Goal: Feedback & Contribution: Submit feedback/report problem

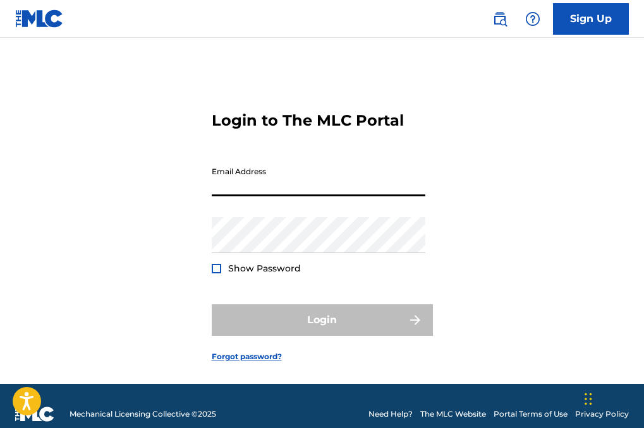
type input "[EMAIL_ADDRESS][DOMAIN_NAME]"
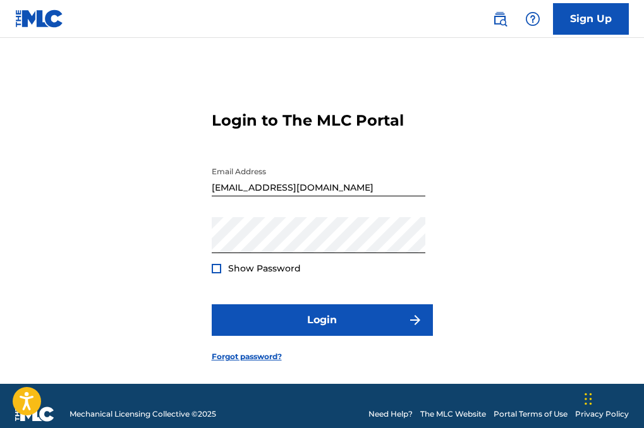
click at [248, 275] on span "Show Password" at bounding box center [264, 268] width 73 height 13
click at [272, 274] on span "Show Password" at bounding box center [264, 268] width 73 height 11
click at [215, 273] on div at bounding box center [216, 268] width 9 height 9
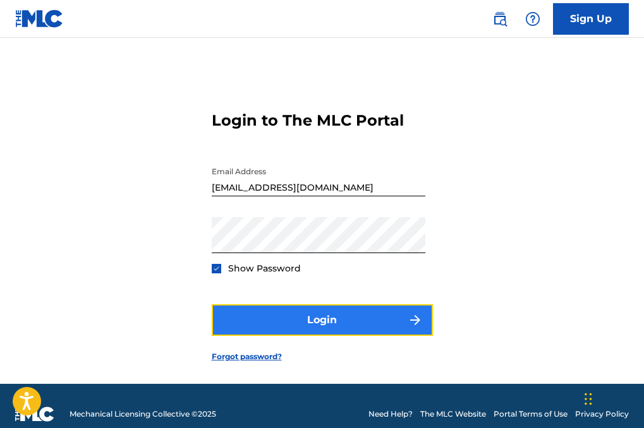
click at [301, 336] on button "Login" at bounding box center [322, 320] width 221 height 32
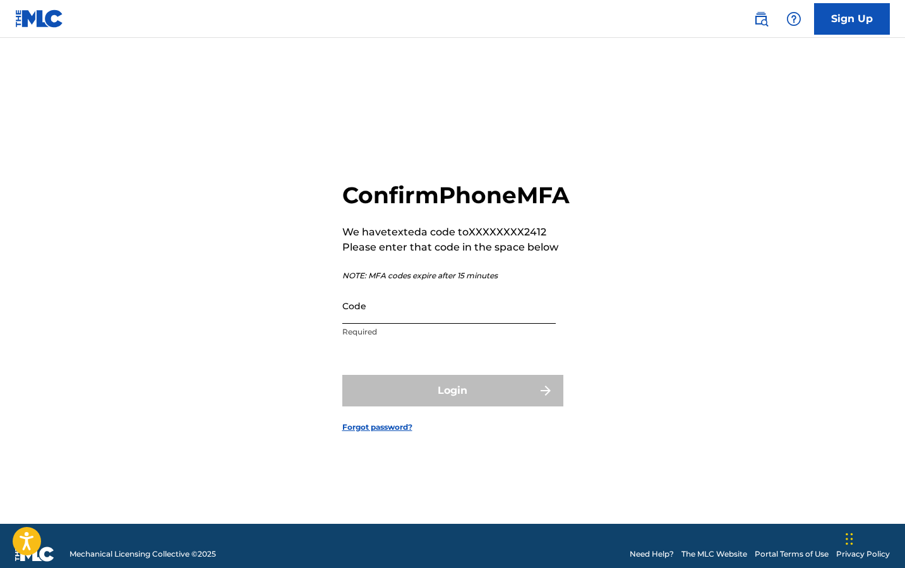
click at [373, 324] on input "Code" at bounding box center [448, 306] width 213 height 36
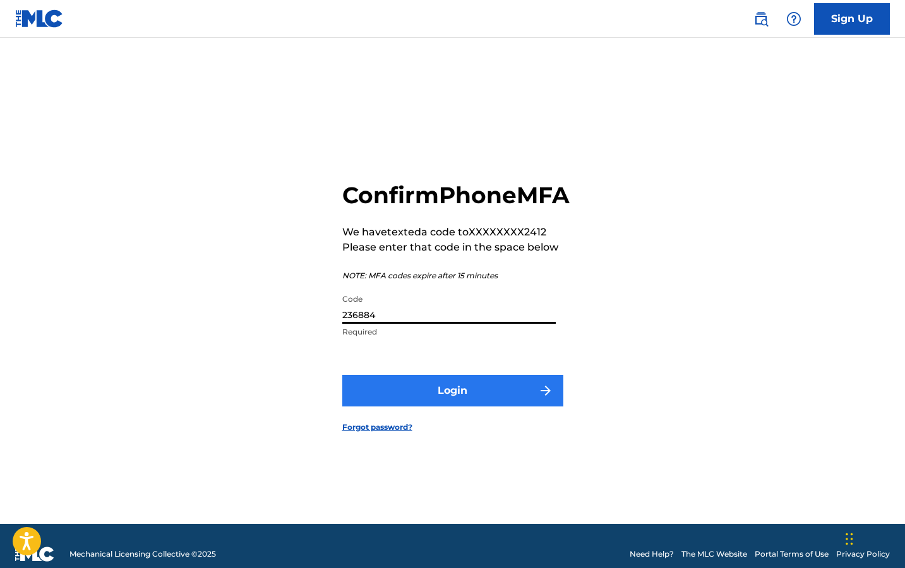
type input "236884"
click at [416, 407] on button "Login" at bounding box center [452, 391] width 221 height 32
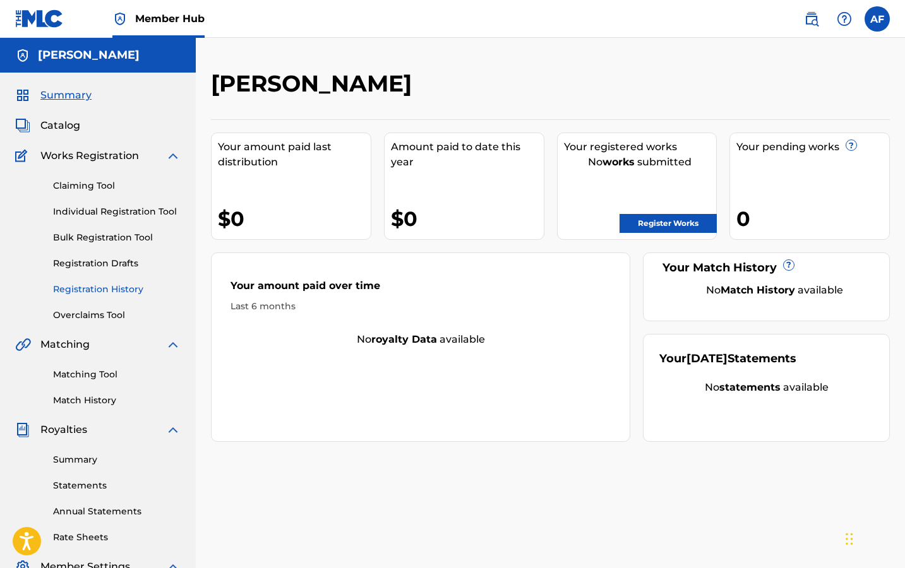
click at [71, 293] on link "Registration History" at bounding box center [117, 289] width 128 height 13
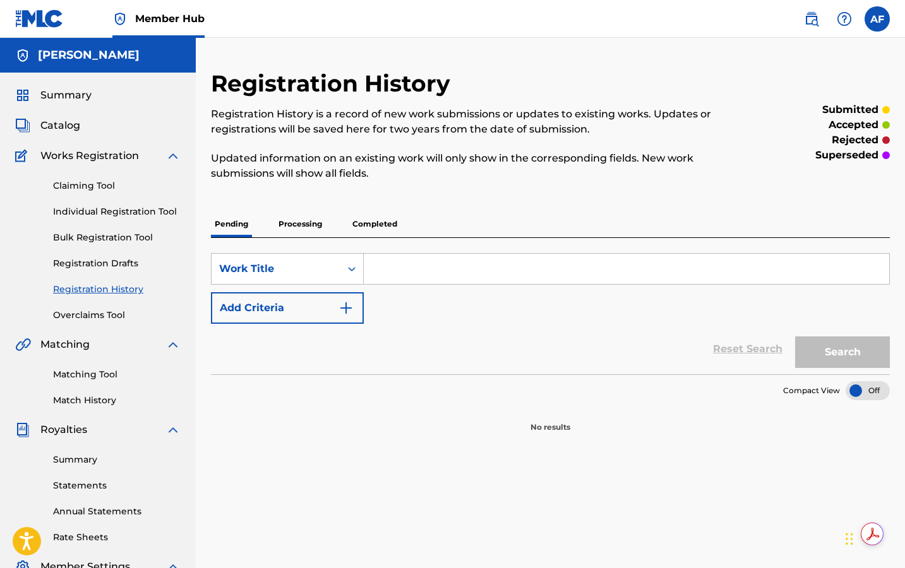
click at [308, 226] on p "Processing" at bounding box center [300, 224] width 51 height 27
click at [354, 229] on p "Completed" at bounding box center [375, 224] width 52 height 27
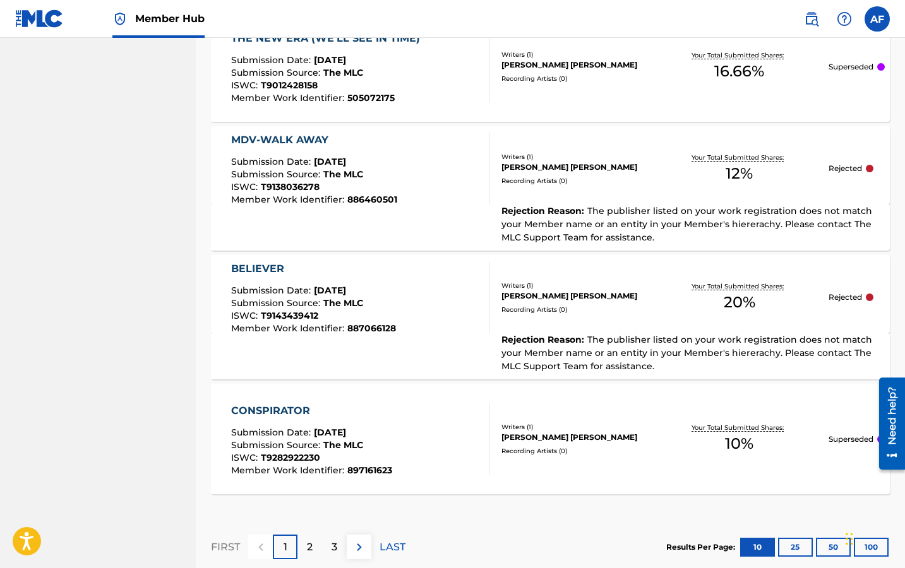
scroll to position [1250, 0]
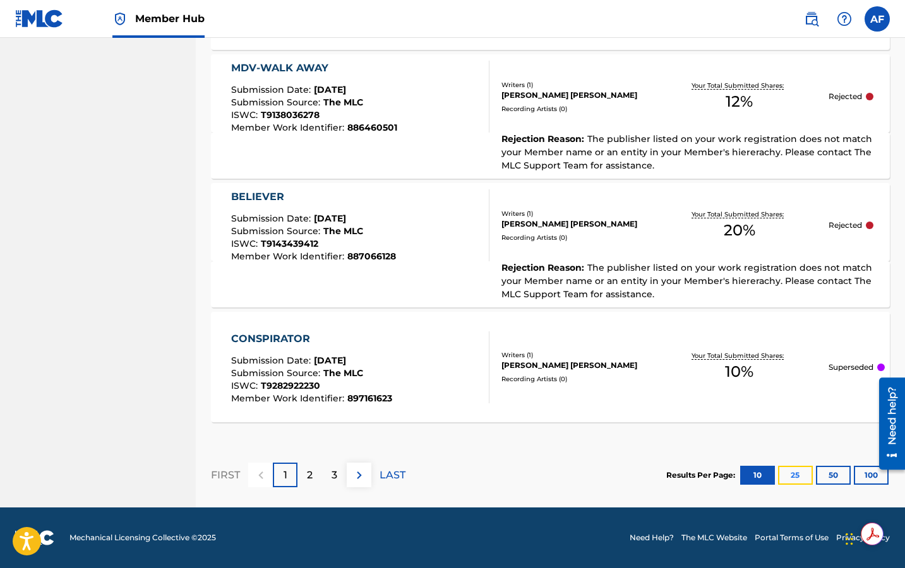
click at [643, 428] on button "25" at bounding box center [795, 475] width 35 height 19
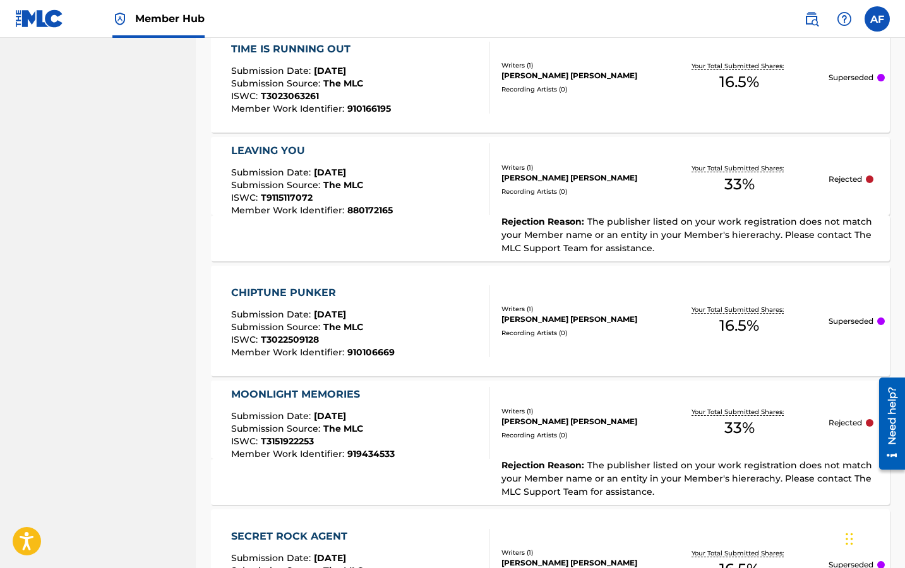
scroll to position [3072, 0]
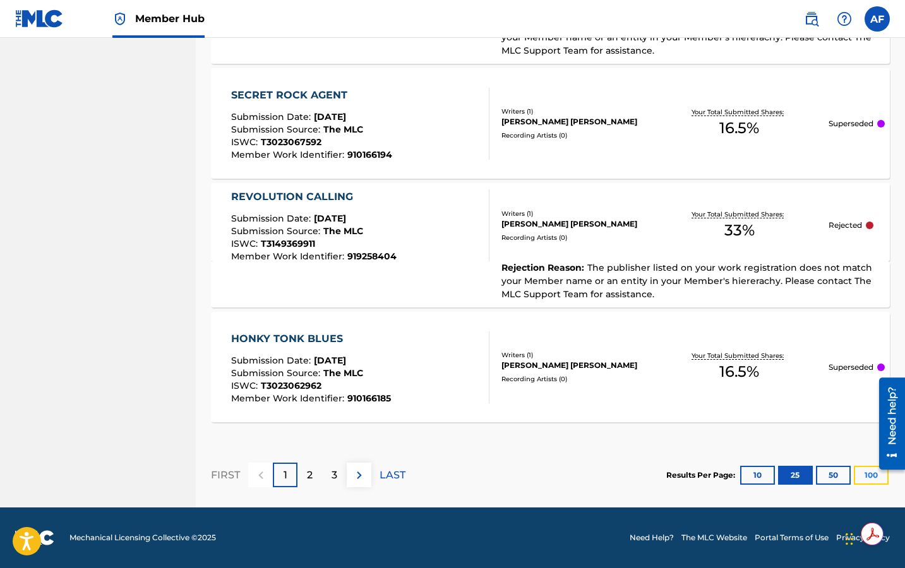
click at [643, 428] on button "100" at bounding box center [871, 475] width 35 height 19
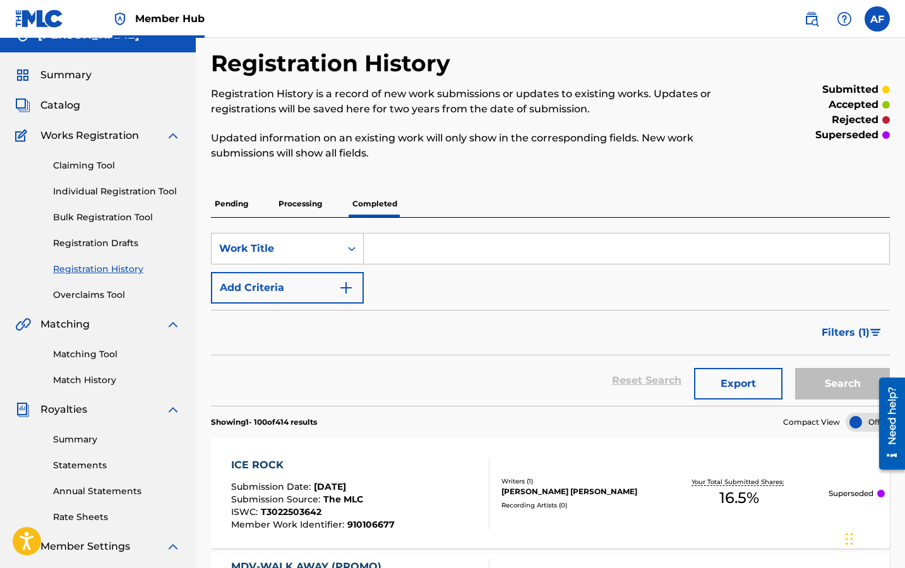
scroll to position [0, 0]
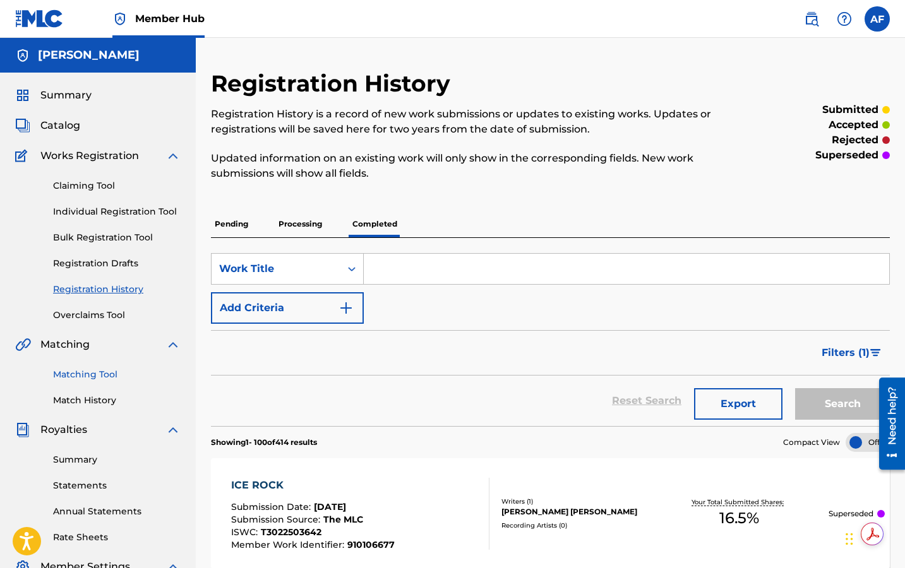
click at [93, 379] on link "Matching Tool" at bounding box center [117, 374] width 128 height 13
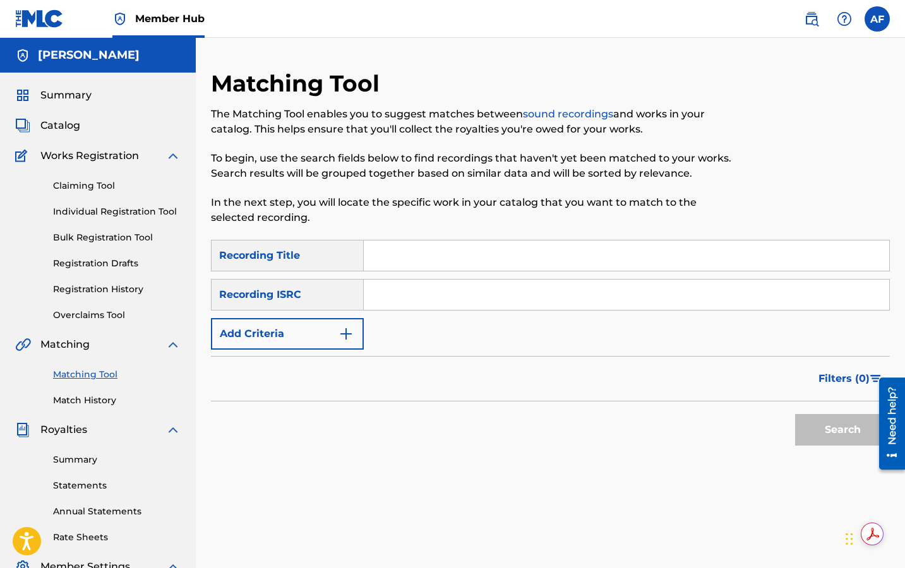
click at [401, 254] on input "Search Form" at bounding box center [626, 256] width 525 height 30
type input "Hold It Down"
click at [643, 414] on button "Search" at bounding box center [842, 430] width 95 height 32
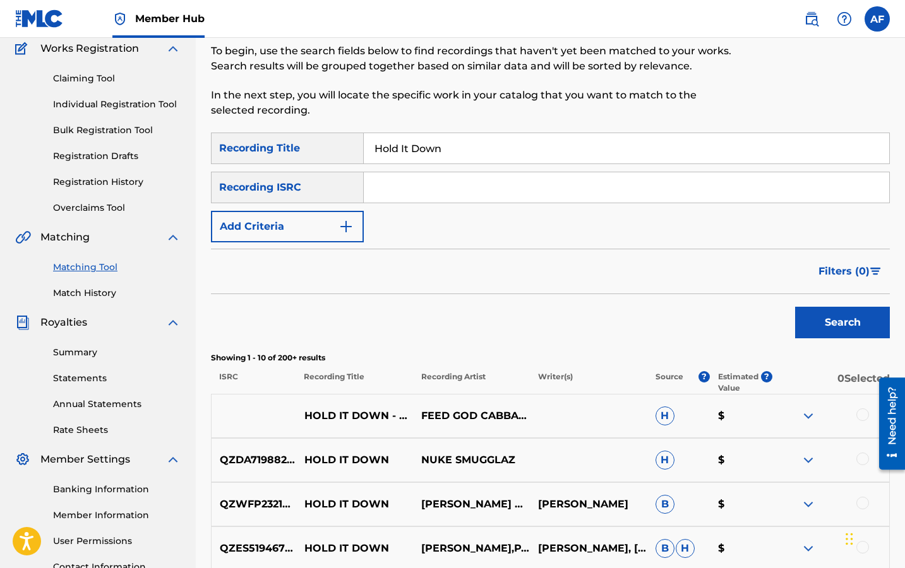
scroll to position [122, 0]
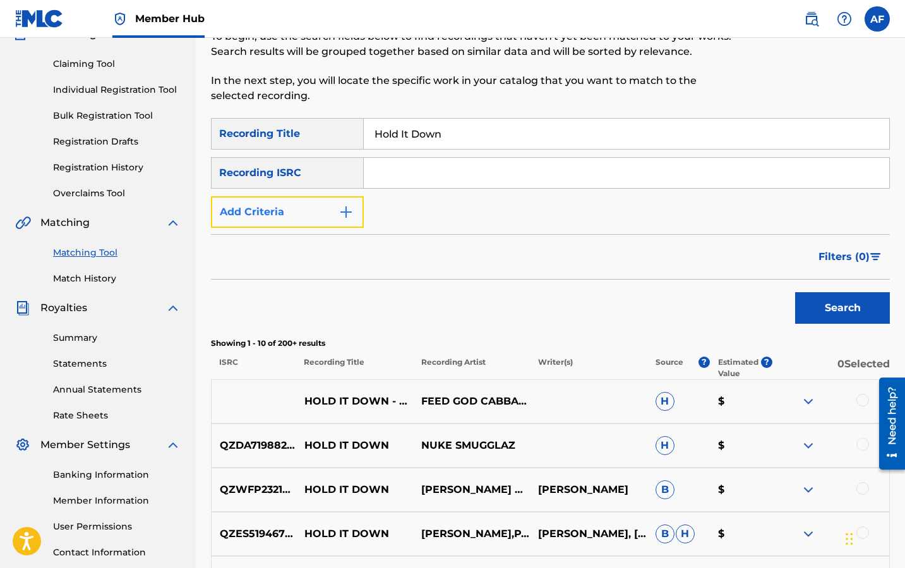
click at [308, 219] on button "Add Criteria" at bounding box center [287, 212] width 153 height 32
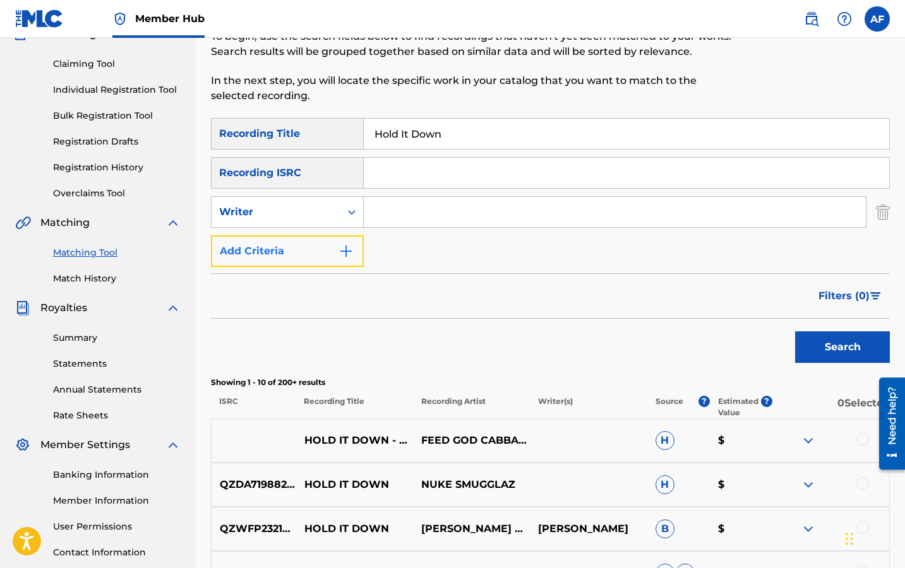
click at [309, 249] on button "Add Criteria" at bounding box center [287, 252] width 153 height 32
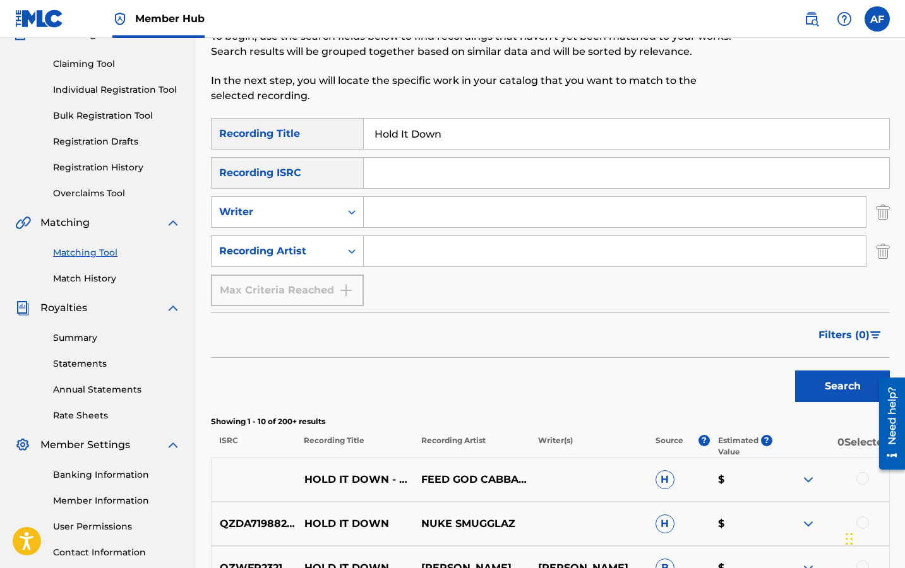
click at [390, 254] on input "Search Form" at bounding box center [615, 251] width 502 height 30
type input "Island Apollo"
click at [643, 371] on button "Search" at bounding box center [842, 387] width 95 height 32
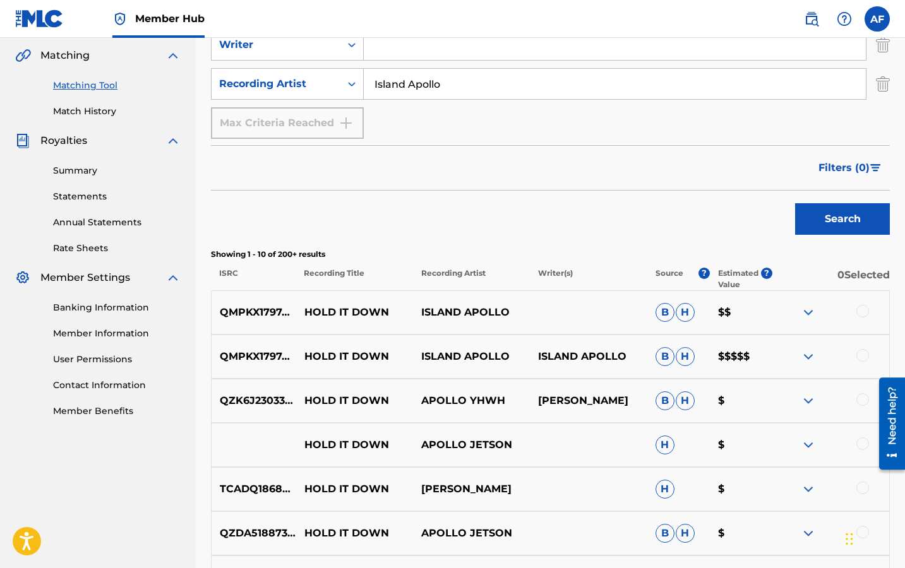
scroll to position [290, 0]
click at [570, 339] on div "QMPKX1797475 HOLD IT DOWN ISLAND [GEOGRAPHIC_DATA] APOLLO B H $$$$$" at bounding box center [550, 356] width 679 height 44
click at [643, 350] on img at bounding box center [808, 356] width 15 height 15
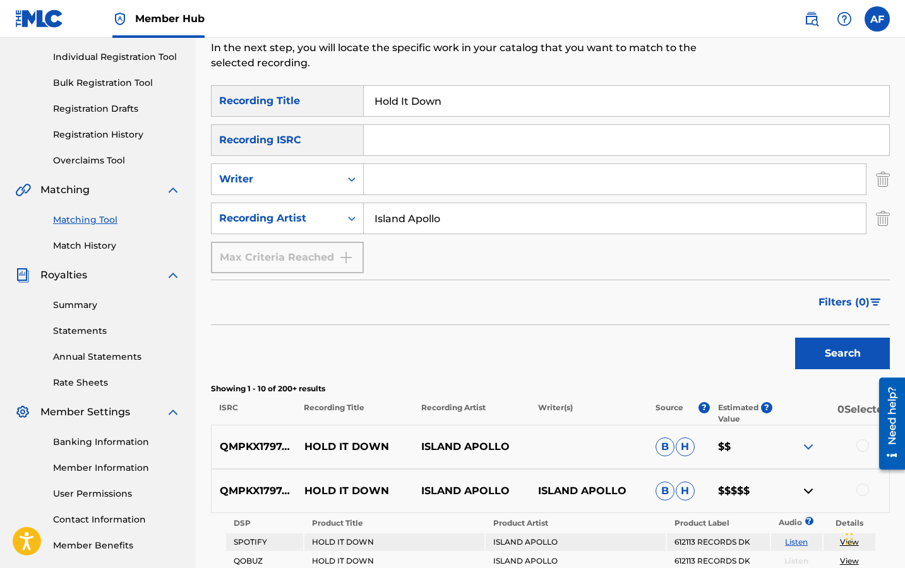
scroll to position [0, 0]
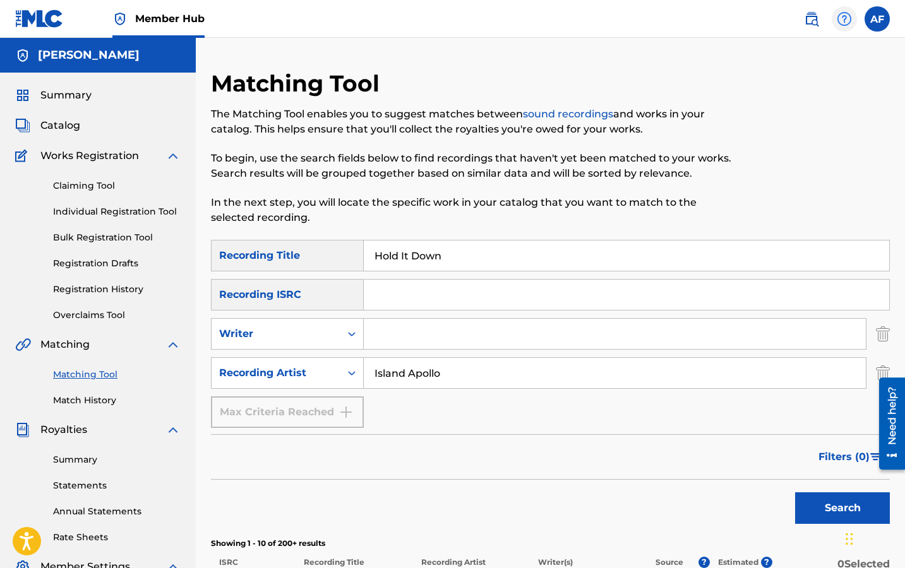
click at [643, 18] on img at bounding box center [844, 18] width 15 height 15
click at [643, 44] on link "Contact us" at bounding box center [844, 53] width 107 height 30
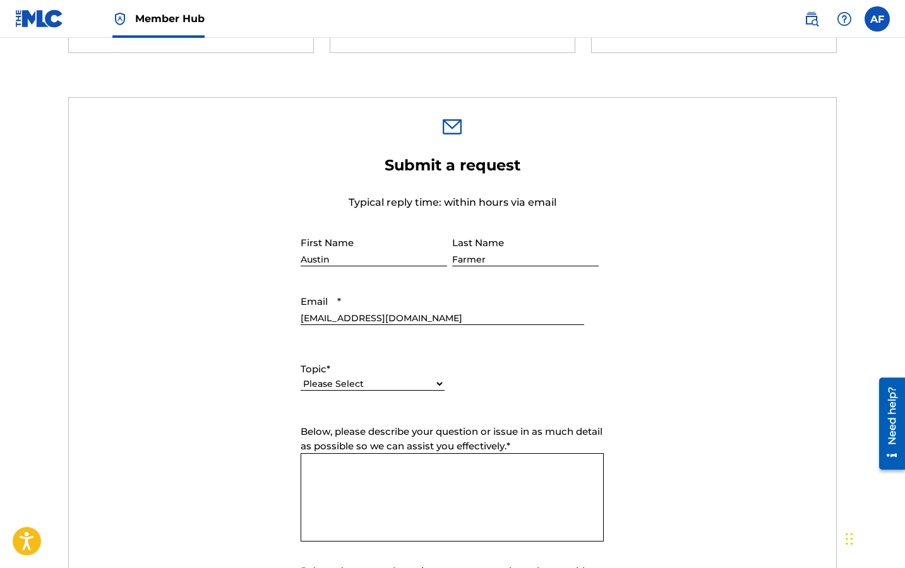
scroll to position [352, 0]
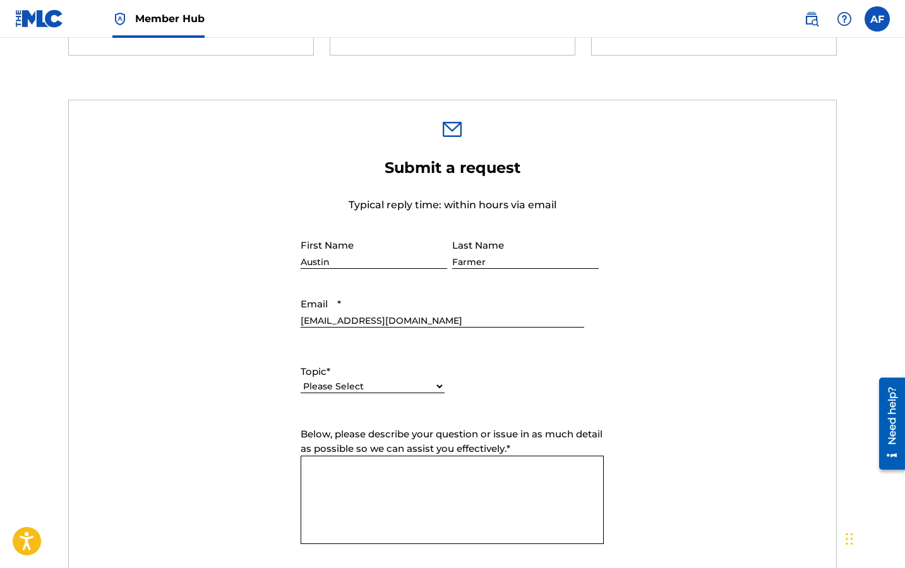
click at [440, 385] on select "Please Select I need help with my account I need help with managing my catalog …" at bounding box center [373, 386] width 144 height 13
click at [301, 381] on select "Please Select I need help with my account I need help with managing my catalog …" at bounding box center [373, 386] width 144 height 13
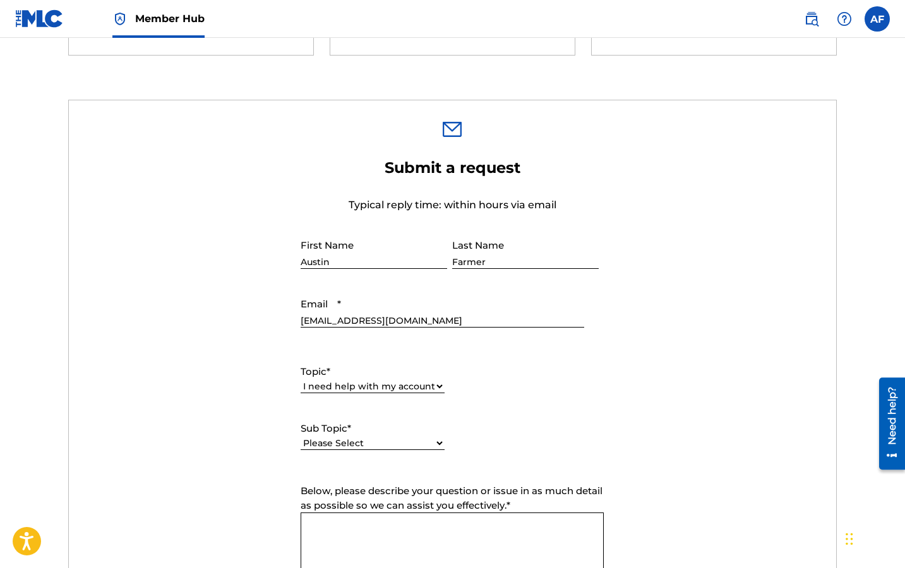
click at [424, 428] on label "Sub Topic *" at bounding box center [373, 429] width 144 height 15
click at [424, 428] on select "Please Select I need help with my user account I can't log in to my user accoun…" at bounding box center [373, 443] width 144 height 13
click at [426, 428] on select "Please Select I need help with my user account I can't log in to my user accoun…" at bounding box center [373, 443] width 144 height 13
click at [428, 380] on div "Please Select I need help with my account I need help with managing my catalog …" at bounding box center [373, 393] width 144 height 28
click at [429, 386] on select "Please Select I need help with my account I need help with managing my catalog …" at bounding box center [373, 386] width 144 height 13
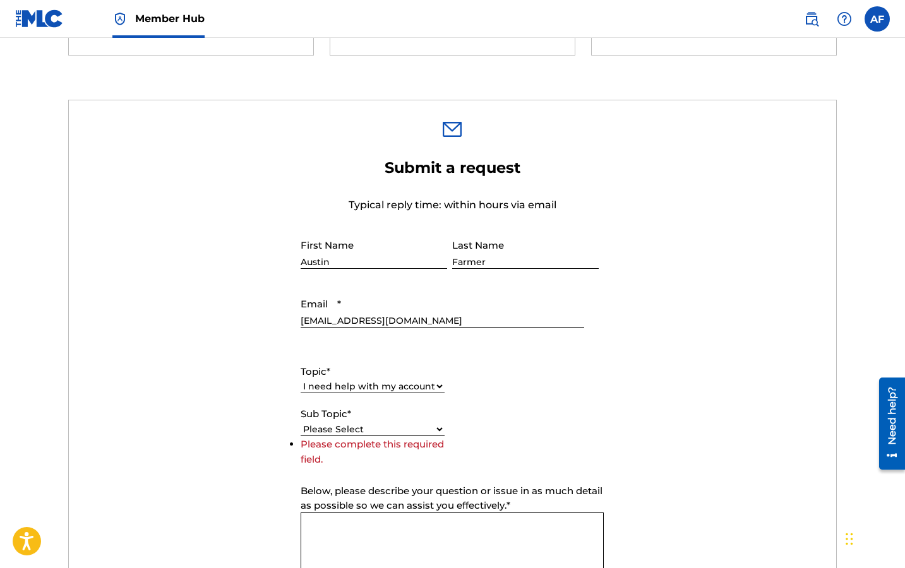
select select "I need help with managing my catalog"
click at [301, 381] on select "Please Select I need help with my account I need help with managing my catalog …" at bounding box center [373, 386] width 144 height 13
click at [404, 427] on label "Sub Topic *" at bounding box center [373, 429] width 144 height 15
click at [404, 428] on select "Please Select I need help with CWR I need help registering my work(s) in The ML…" at bounding box center [373, 443] width 144 height 13
click at [410, 428] on select "Please Select I need help with CWR I need help registering my work(s) in The ML…" at bounding box center [373, 443] width 144 height 13
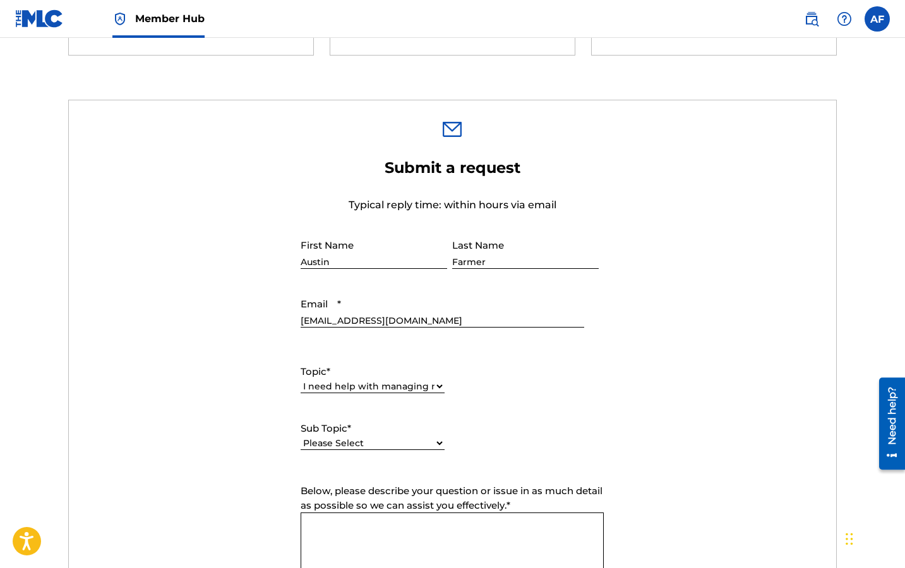
select select "I need help registering my work(s) in The MLC Portal"
click at [301, 428] on select "Please Select I need help with CWR I need help registering my work(s) in The ML…" at bounding box center [373, 443] width 144 height 13
click at [421, 428] on textarea "Below, please describe your question or issue in as much detail as possible so …" at bounding box center [452, 557] width 303 height 88
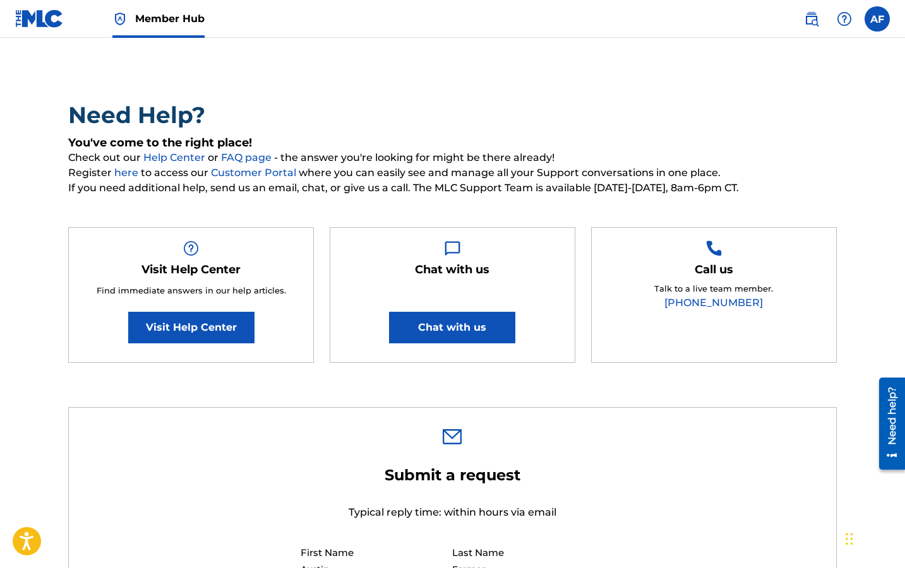
scroll to position [0, 0]
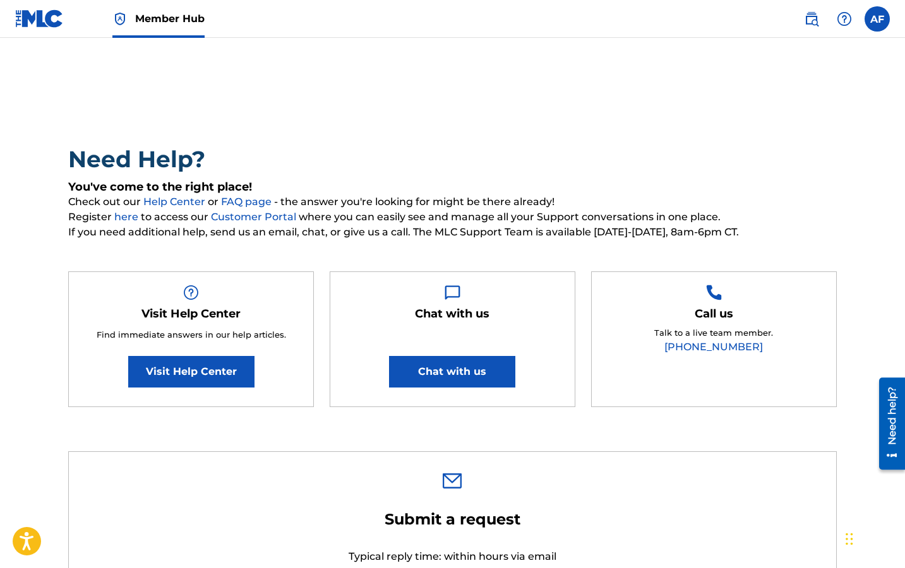
click at [40, 18] on img at bounding box center [39, 18] width 49 height 18
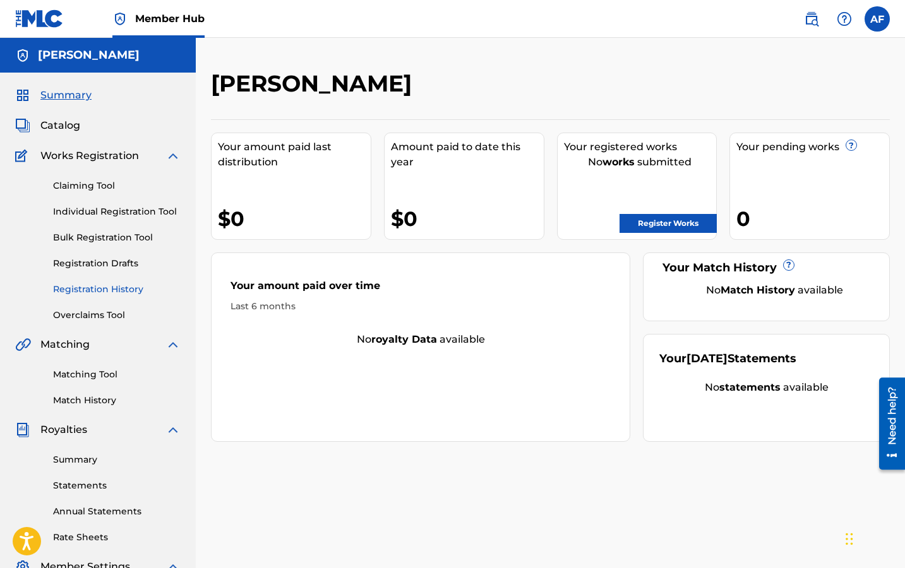
click at [121, 294] on link "Registration History" at bounding box center [117, 289] width 128 height 13
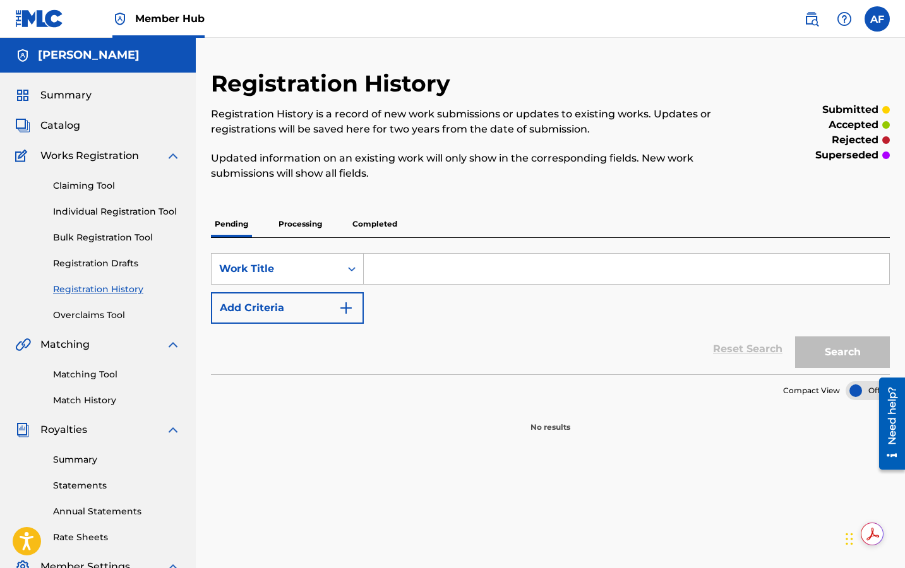
scroll to position [133, 0]
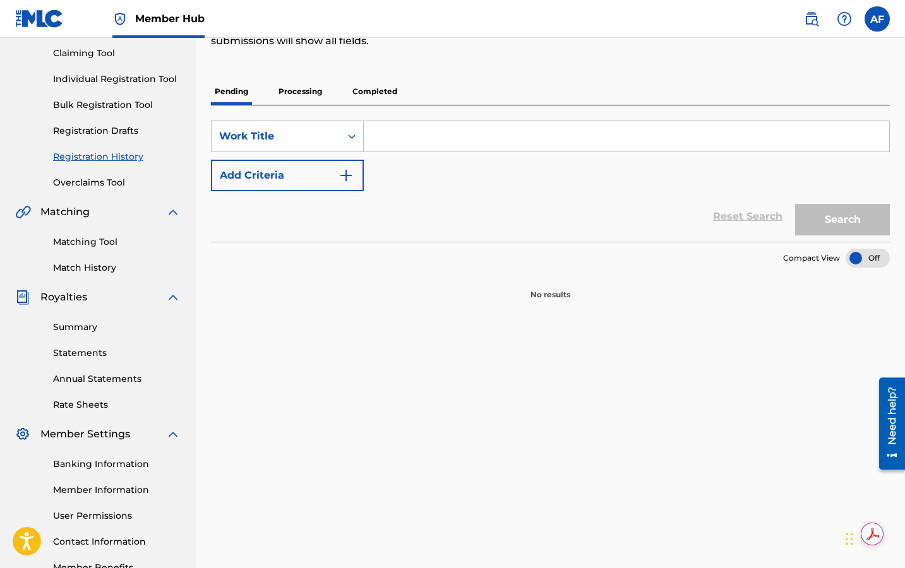
click at [292, 87] on p "Processing" at bounding box center [300, 91] width 51 height 27
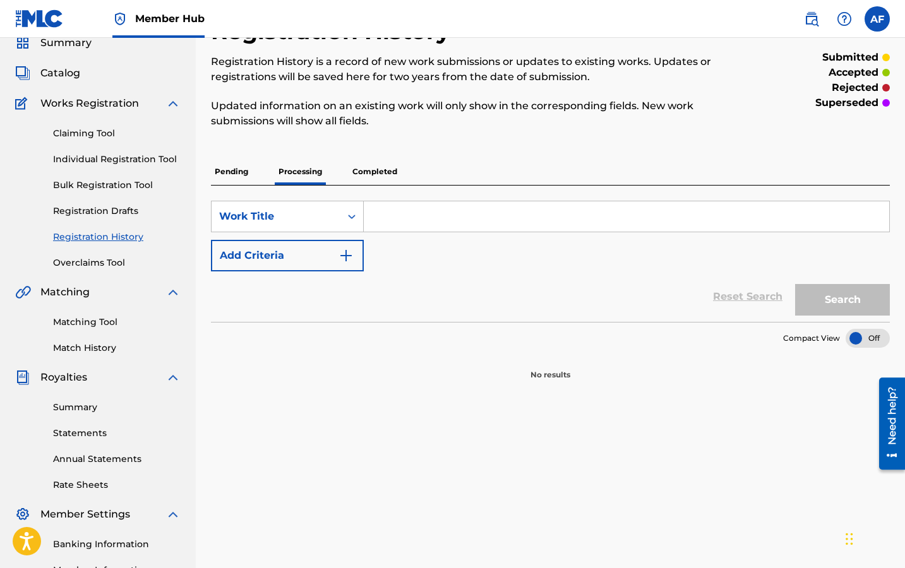
scroll to position [51, 0]
click at [366, 171] on p "Completed" at bounding box center [375, 173] width 52 height 27
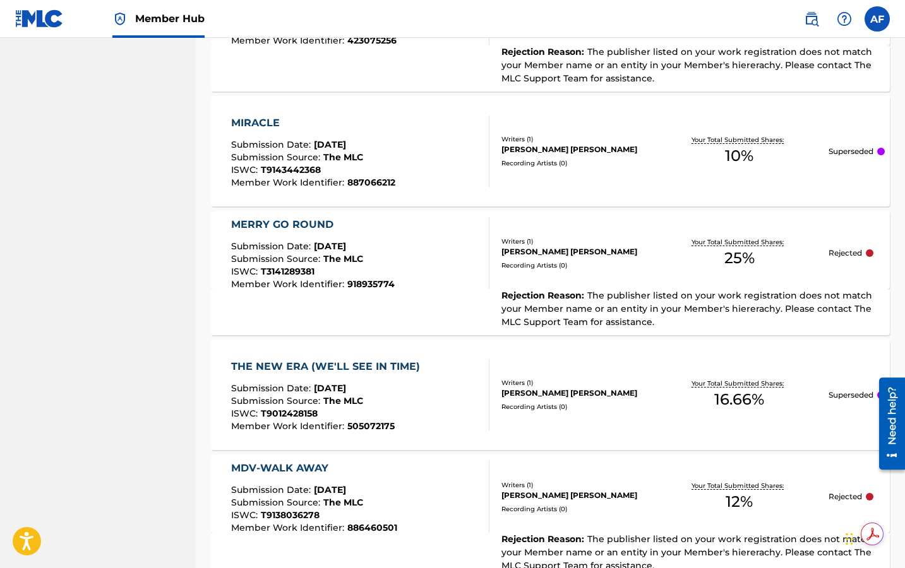
scroll to position [1250, 0]
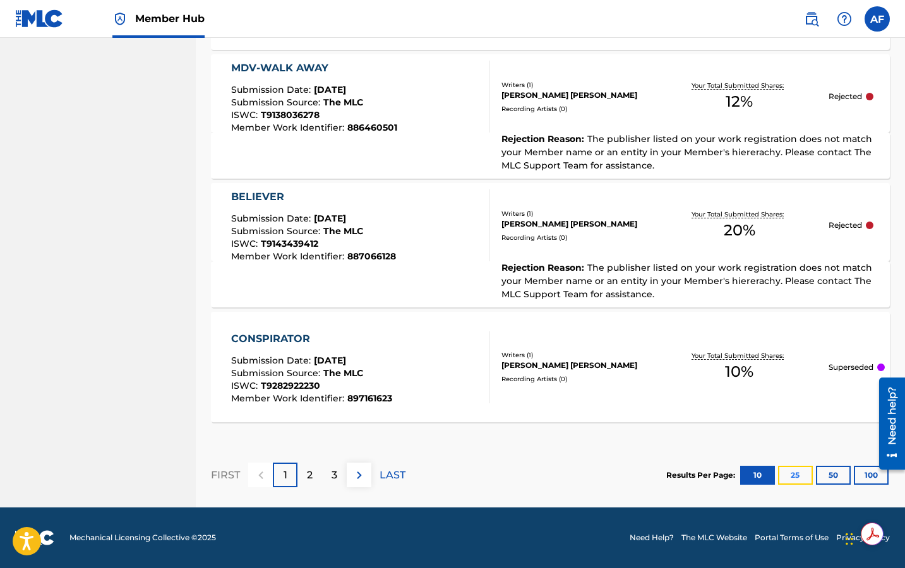
click at [643, 428] on button "25" at bounding box center [795, 475] width 35 height 19
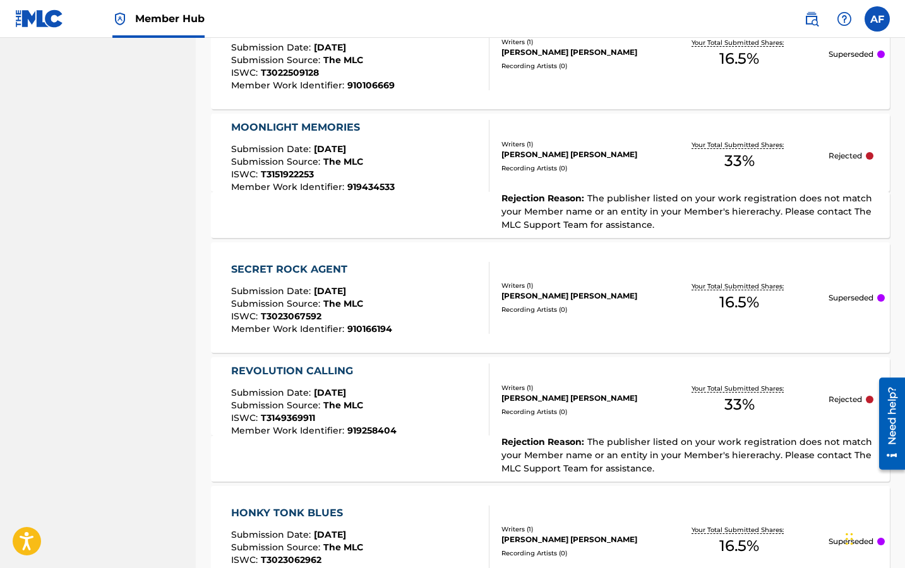
scroll to position [3072, 0]
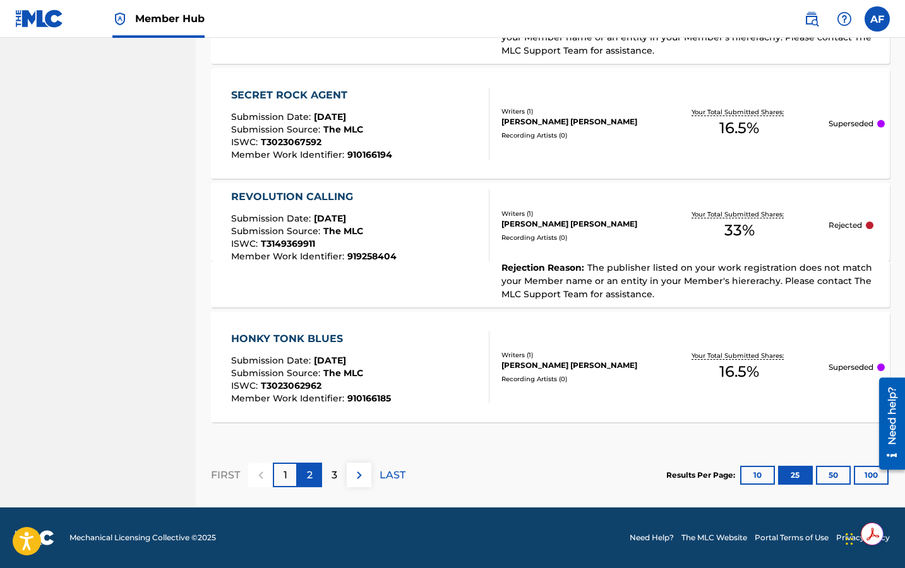
click at [306, 428] on div "2" at bounding box center [309, 475] width 25 height 25
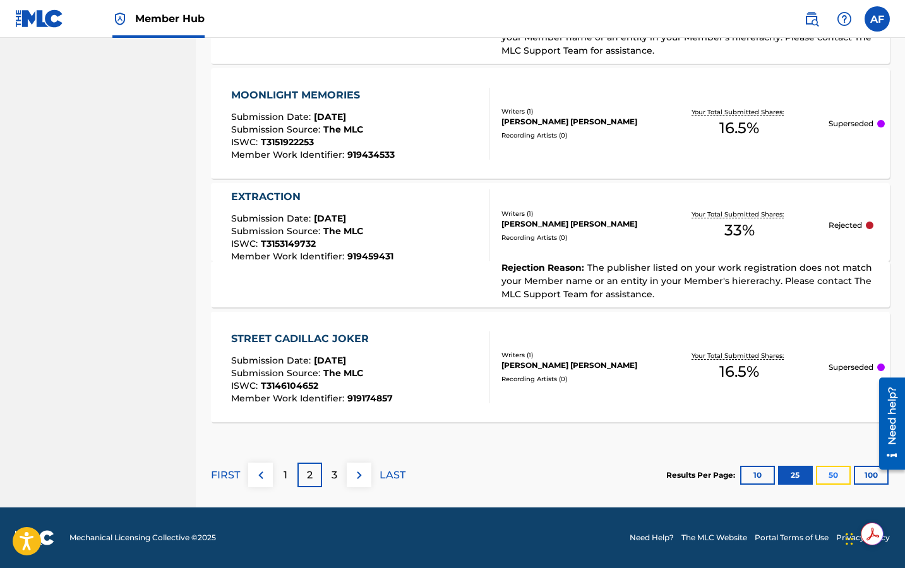
click at [643, 428] on button "50" at bounding box center [833, 475] width 35 height 19
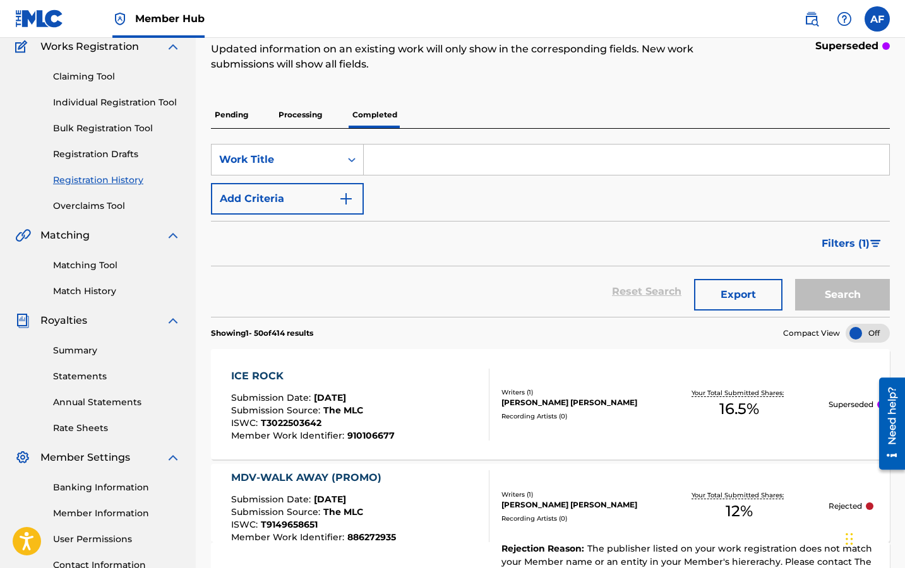
scroll to position [0, 0]
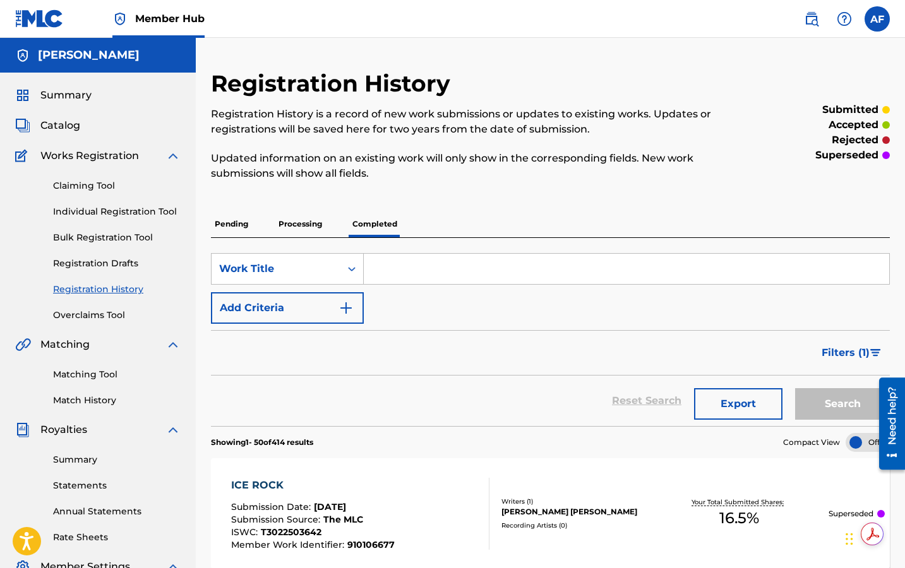
click at [86, 383] on div "Matching Tool Match History" at bounding box center [97, 379] width 165 height 55
click at [94, 374] on link "Matching Tool" at bounding box center [117, 374] width 128 height 13
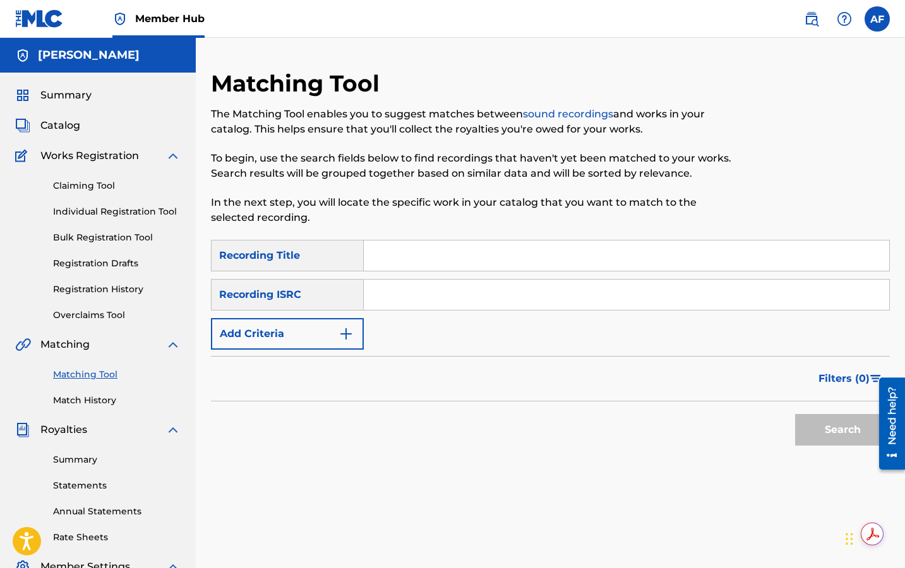
click at [410, 253] on input "Search Form" at bounding box center [626, 256] width 525 height 30
type input "Hold It Down"
click at [643, 414] on button "Search" at bounding box center [842, 430] width 95 height 32
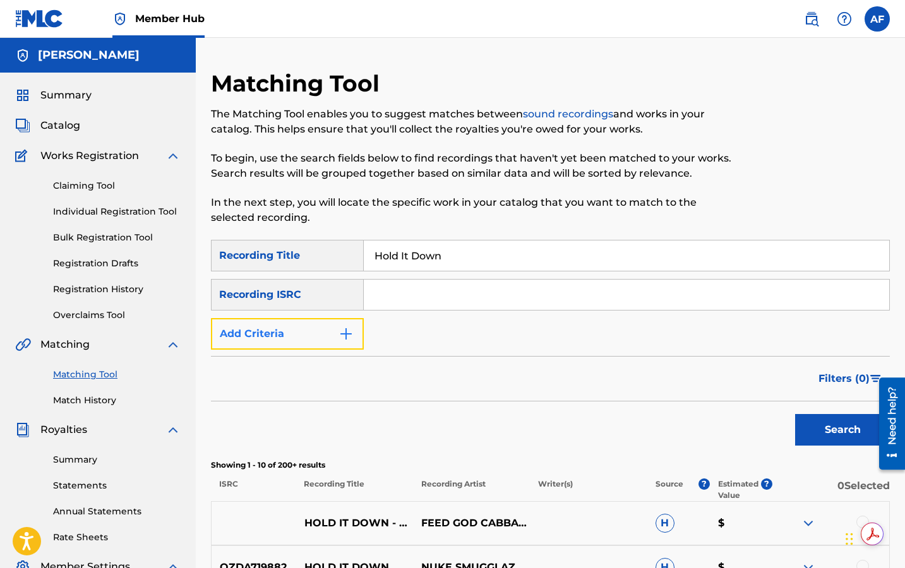
click at [297, 347] on button "Add Criteria" at bounding box center [287, 334] width 153 height 32
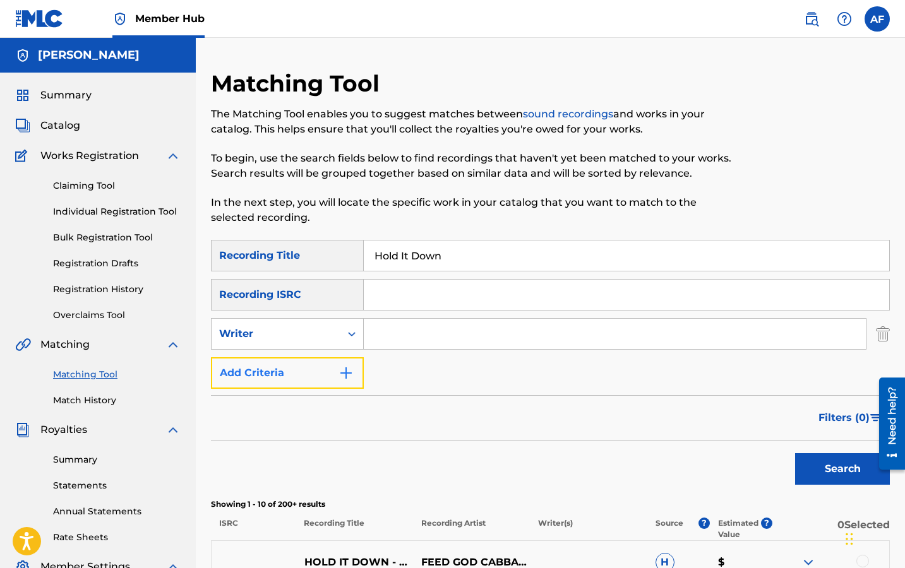
click at [310, 370] on button "Add Criteria" at bounding box center [287, 373] width 153 height 32
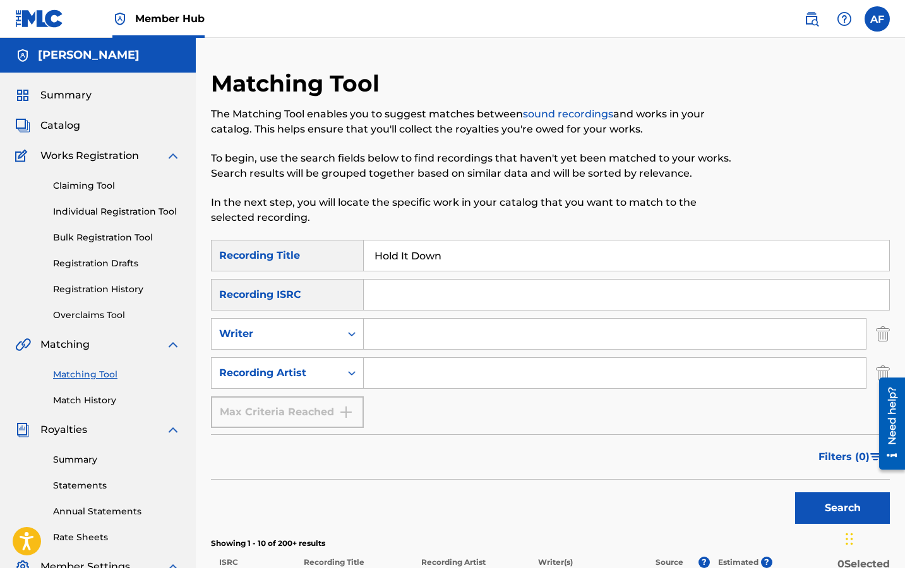
click at [393, 376] on input "Search Form" at bounding box center [615, 373] width 502 height 30
type input "Island Apollo"
click at [643, 428] on button "Search" at bounding box center [842, 509] width 95 height 32
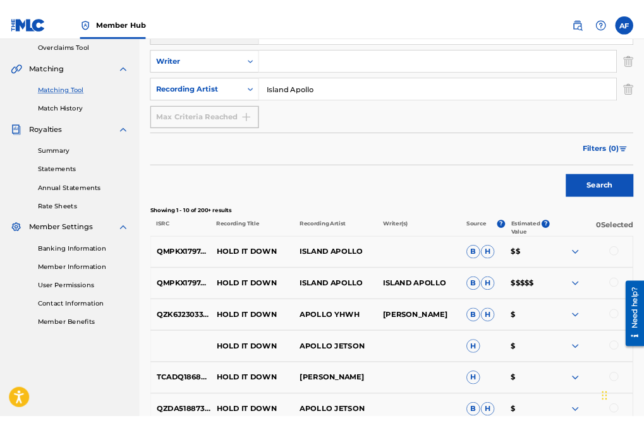
scroll to position [275, 0]
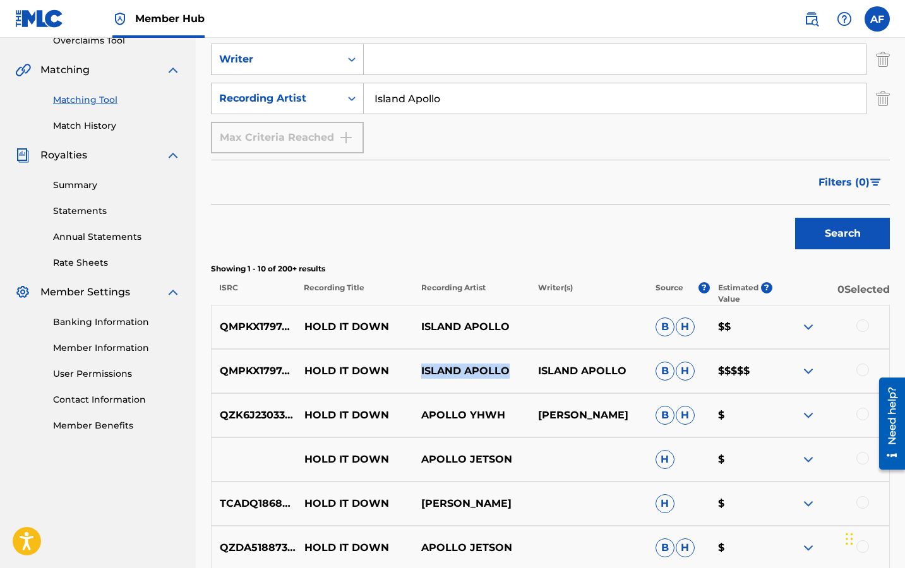
drag, startPoint x: 421, startPoint y: 368, endPoint x: 515, endPoint y: 363, distance: 93.6
click at [515, 364] on p "ISLAND APOLLO" at bounding box center [471, 371] width 117 height 15
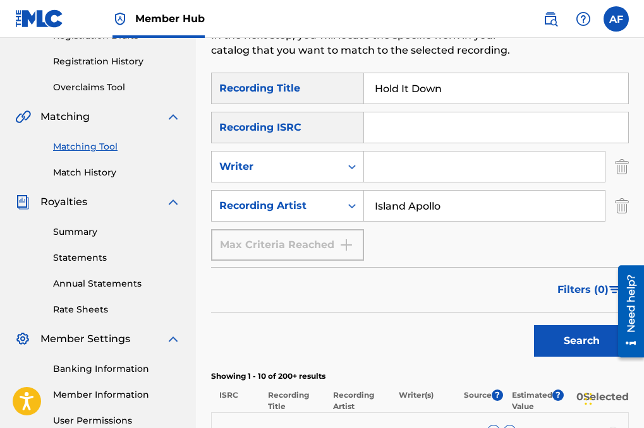
scroll to position [220, 0]
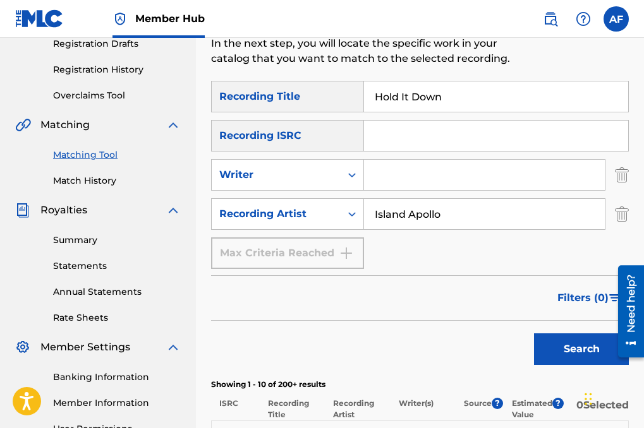
click at [457, 203] on input "Island Apollo" at bounding box center [484, 214] width 241 height 30
click at [534, 333] on button "Search" at bounding box center [581, 349] width 95 height 32
click at [461, 105] on input "Hold It Down" at bounding box center [496, 96] width 264 height 30
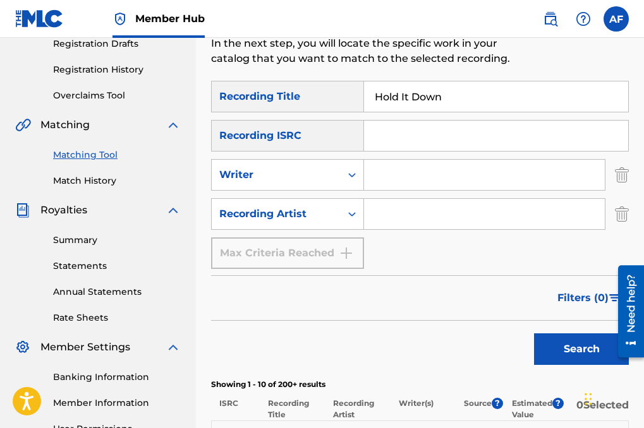
click at [461, 105] on input "Hold It Down" at bounding box center [496, 96] width 264 height 30
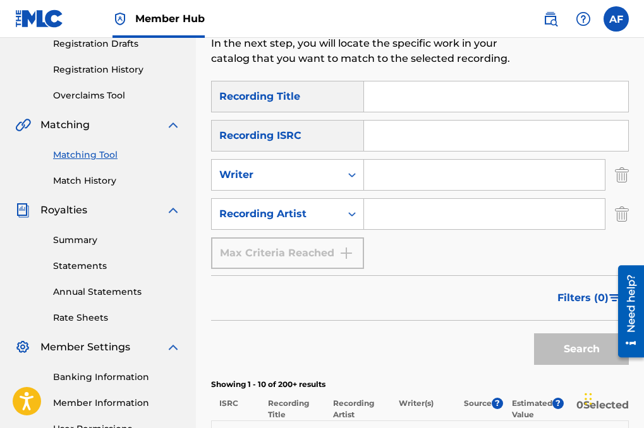
click at [464, 220] on input "Search Form" at bounding box center [484, 214] width 241 height 30
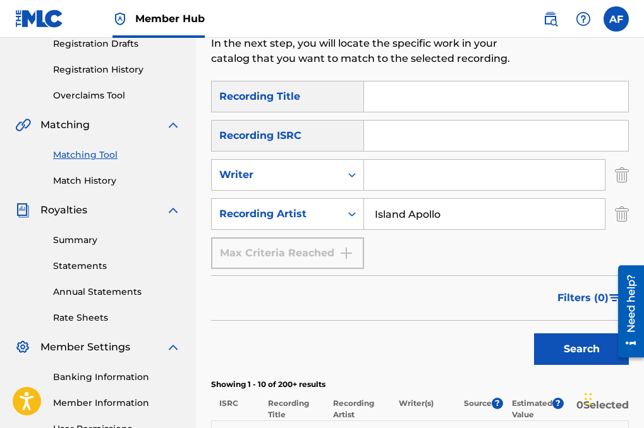
type input "Island Apollo"
click at [534, 333] on button "Search" at bounding box center [581, 349] width 95 height 32
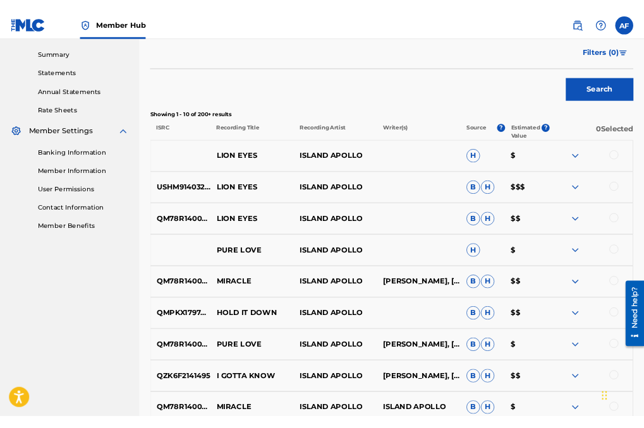
scroll to position [400, 0]
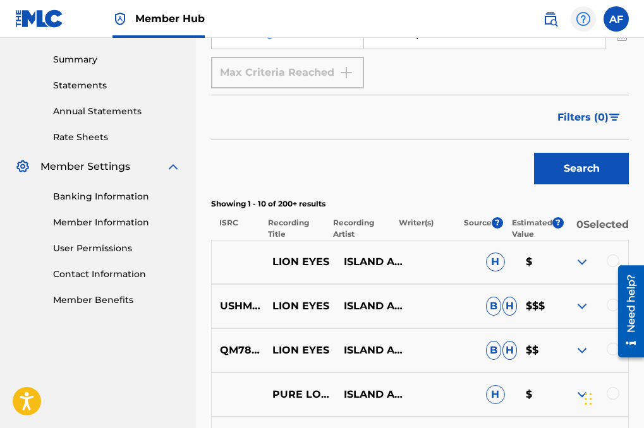
click at [582, 21] on img at bounding box center [582, 18] width 15 height 15
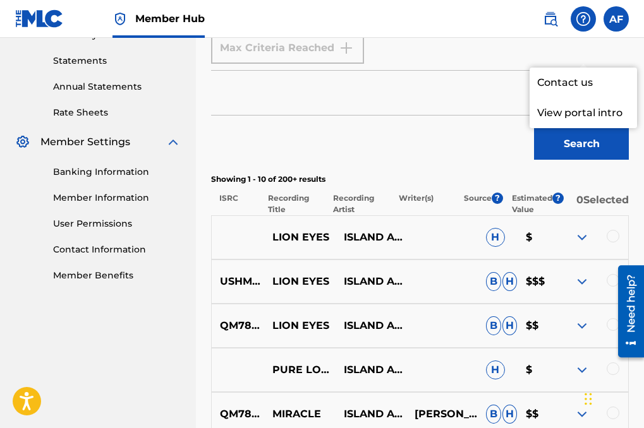
scroll to position [455, 0]
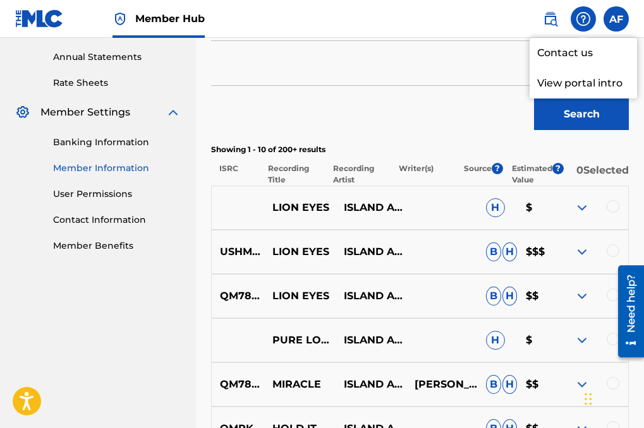
click at [126, 169] on link "Member Information" at bounding box center [117, 168] width 128 height 13
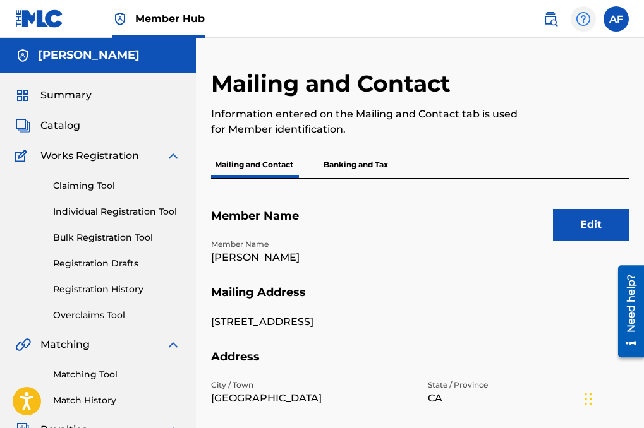
click at [578, 22] on img at bounding box center [582, 18] width 15 height 15
click at [578, 56] on link "Contact us" at bounding box center [582, 53] width 107 height 30
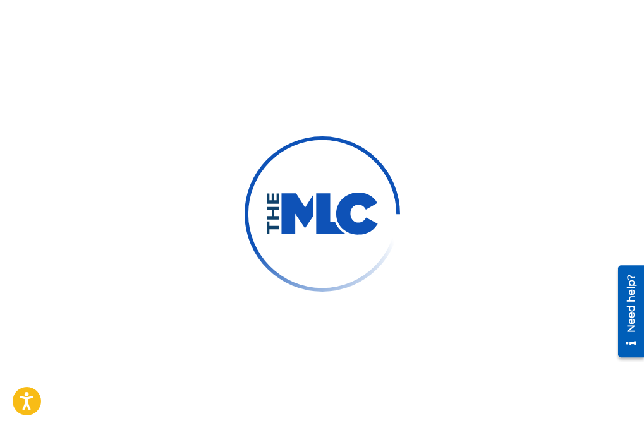
type input "Austin"
type input "Farmer"
type input "[EMAIL_ADDRESS][DOMAIN_NAME]"
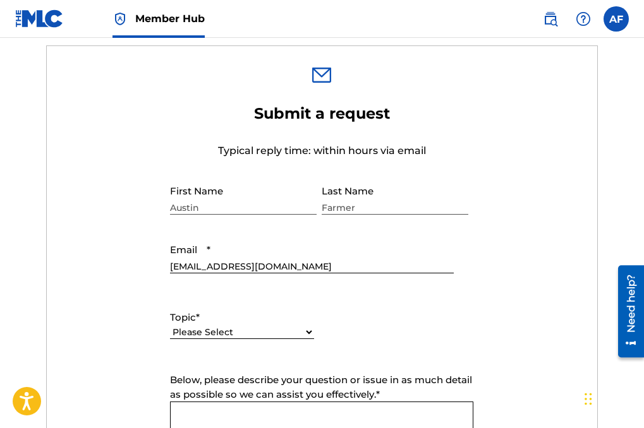
scroll to position [458, 0]
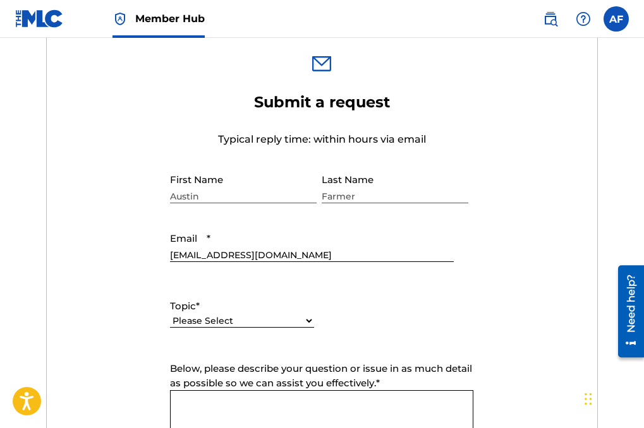
click at [298, 327] on select "Please Select I need help with my account I need help with managing my catalog …" at bounding box center [242, 320] width 144 height 13
select select "I need help with managing my catalog"
click at [170, 318] on select "Please Select I need help with my account I need help with managing my catalog …" at bounding box center [242, 320] width 144 height 13
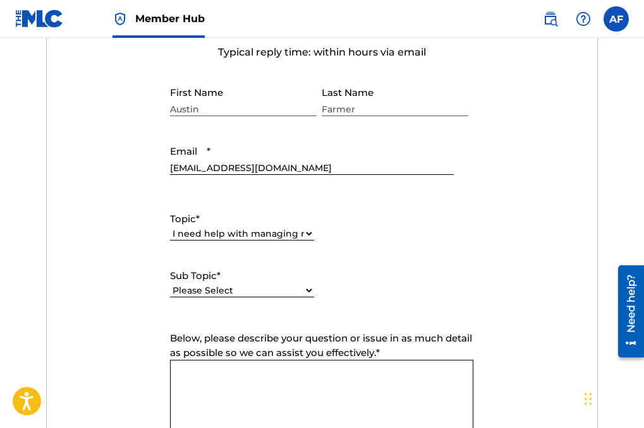
scroll to position [588, 0]
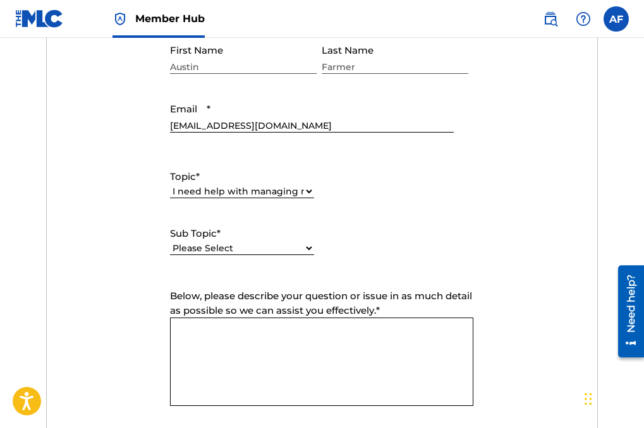
click at [296, 255] on select "Please Select I need help with CWR I need help registering my work(s) in The ML…" at bounding box center [242, 248] width 144 height 13
select select "I need help registering my work(s) in The MLC Portal"
click at [170, 246] on select "Please Select I need help with CWR I need help registering my work(s) in The ML…" at bounding box center [242, 248] width 144 height 13
click at [318, 361] on textarea "Below, please describe your question or issue in as much detail as possible so …" at bounding box center [321, 362] width 303 height 88
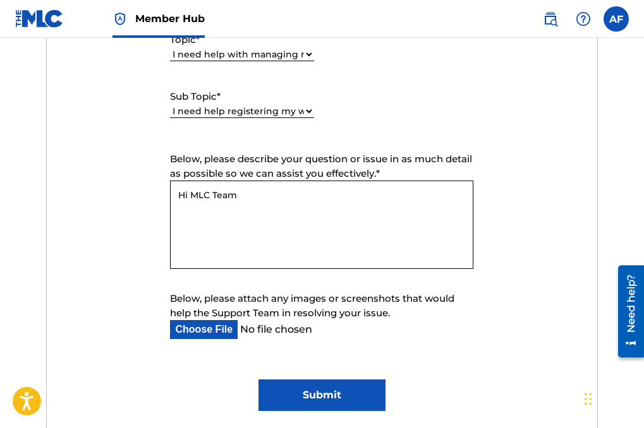
scroll to position [731, 0]
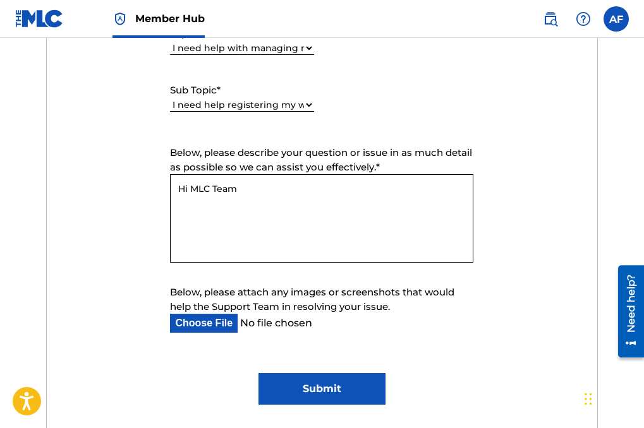
type textarea "Hi MLC Team"
click at [225, 326] on input "Below, please attach any images or screenshots that would help the Support Team…" at bounding box center [311, 323] width 283 height 19
click at [217, 329] on input "Below, please attach any images or screenshots that would help the Support Team…" at bounding box center [311, 323] width 283 height 19
click at [217, 328] on input "Below, please attach any images or screenshots that would help the Support Team…" at bounding box center [311, 323] width 283 height 19
click at [212, 325] on input "Below, please attach any images or screenshots that would help the Support Team…" at bounding box center [311, 323] width 283 height 19
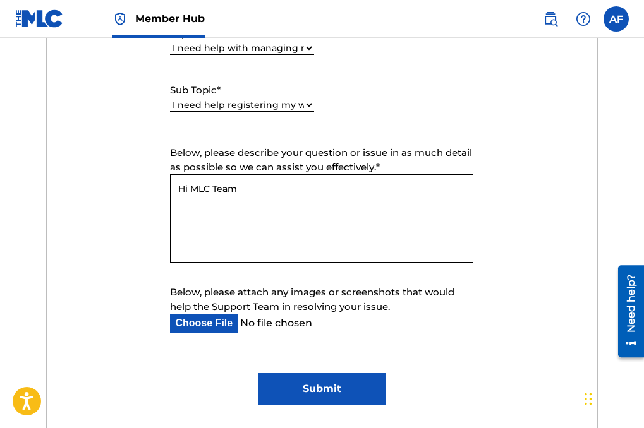
type input "C:\fakepath\Screenshot [DATE] 1.16.11 AM.png"
click at [380, 201] on textarea "Hi MLC Team" at bounding box center [321, 218] width 303 height 88
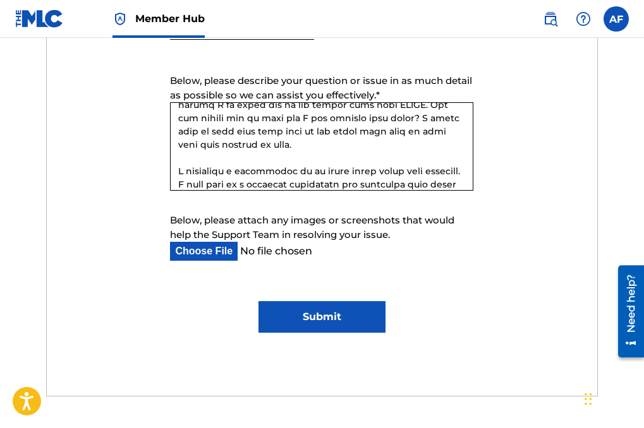
scroll to position [277, 0]
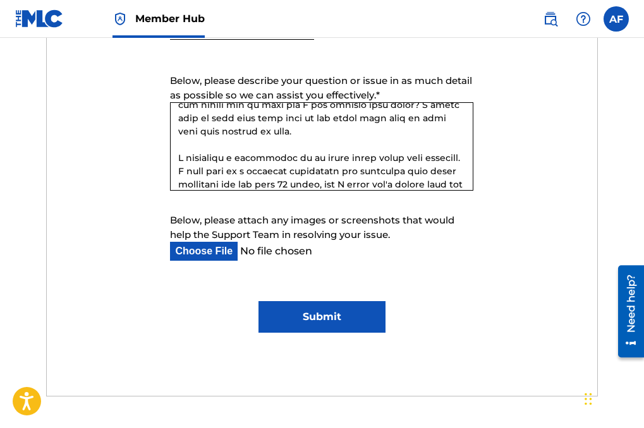
click at [204, 154] on textarea "Below, please describe your question or issue in as much detail as possible so …" at bounding box center [321, 146] width 303 height 88
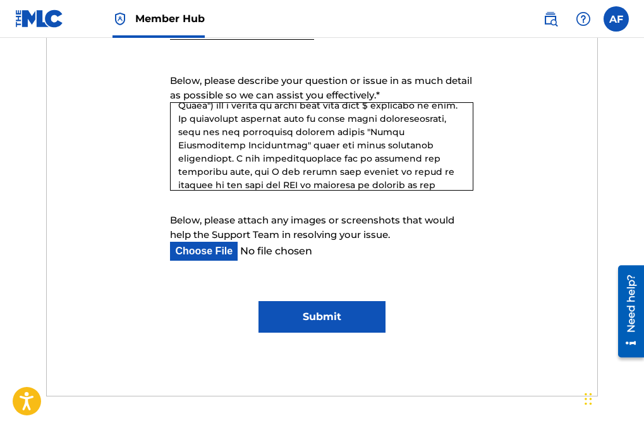
scroll to position [130, 0]
click at [389, 121] on textarea "Below, please describe your question or issue in as much detail as possible so …" at bounding box center [321, 146] width 303 height 88
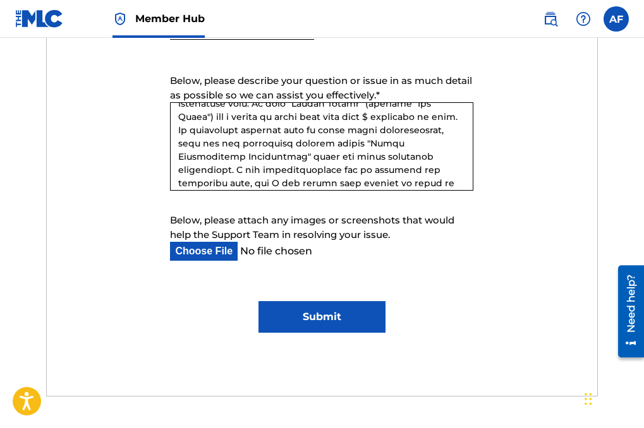
click at [364, 121] on textarea "Below, please describe your question or issue in as much detail as possible so …" at bounding box center [321, 146] width 303 height 88
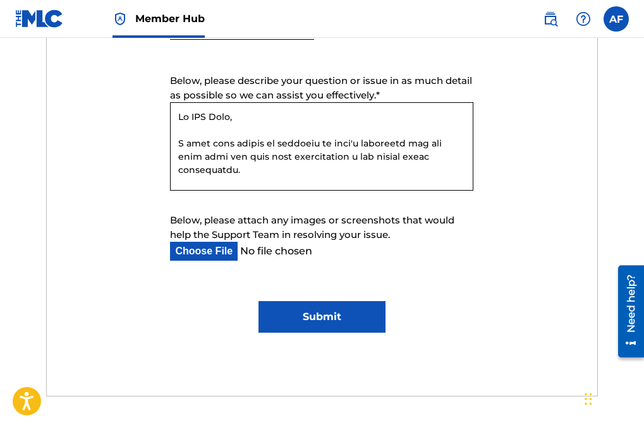
scroll to position [286, 0]
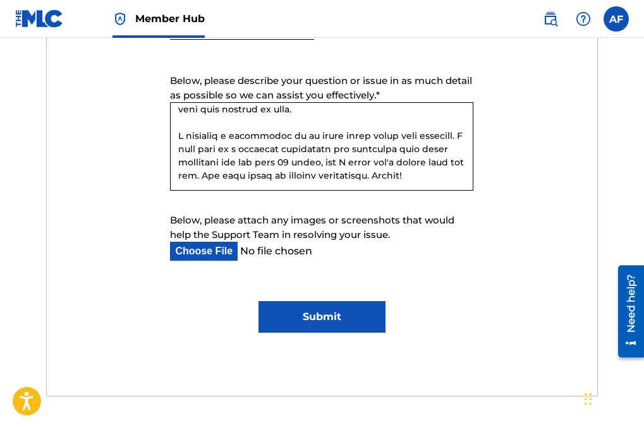
drag, startPoint x: 181, startPoint y: 122, endPoint x: 373, endPoint y: 258, distance: 235.5
click at [373, 258] on form "Submit a request Typical reply time: within hours via email First Name [PERSON_…" at bounding box center [322, 40] width 551 height 585
click at [381, 143] on textarea "Below, please describe your question or issue in as much detail as possible so …" at bounding box center [321, 146] width 303 height 88
type textarea "Hi MLC Team, I have been trying to register my band's catalogue for the past we…"
click at [362, 322] on input "Submit" at bounding box center [321, 317] width 127 height 32
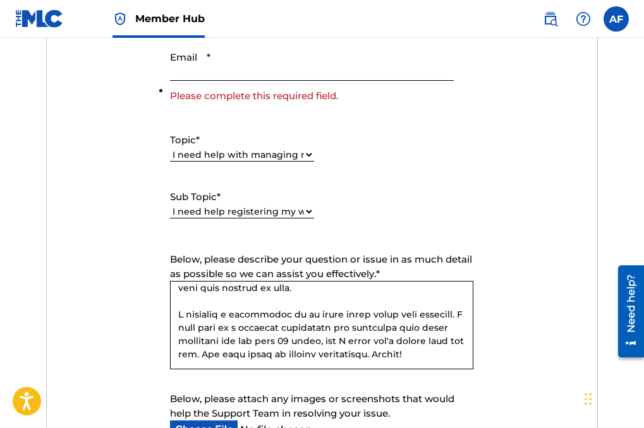
scroll to position [581, 0]
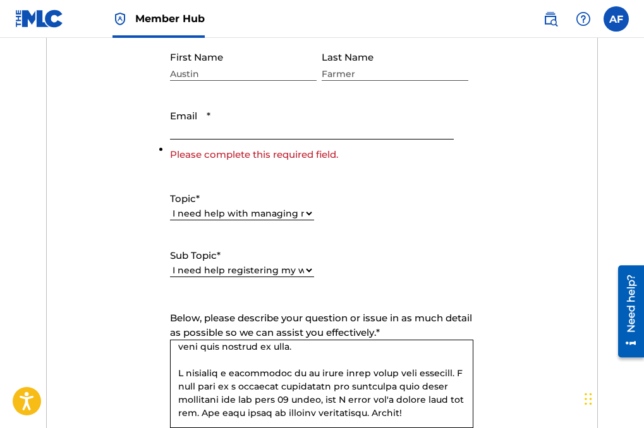
click at [392, 135] on input "Email *" at bounding box center [311, 122] width 283 height 36
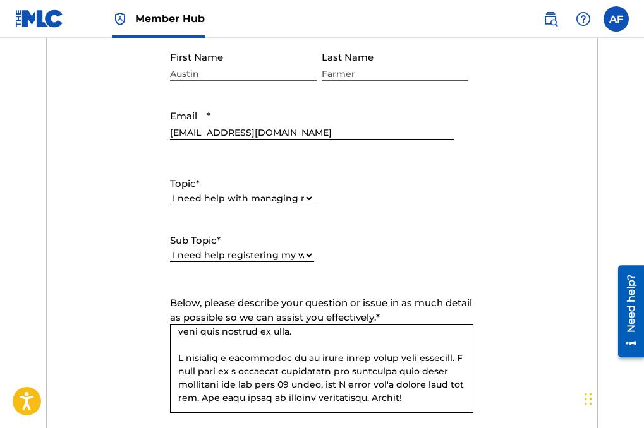
type input "[EMAIL_ADDRESS][DOMAIN_NAME]"
click at [563, 181] on form "Submit a request Typical reply time: within hours via email First Name [PERSON_…" at bounding box center [322, 262] width 551 height 585
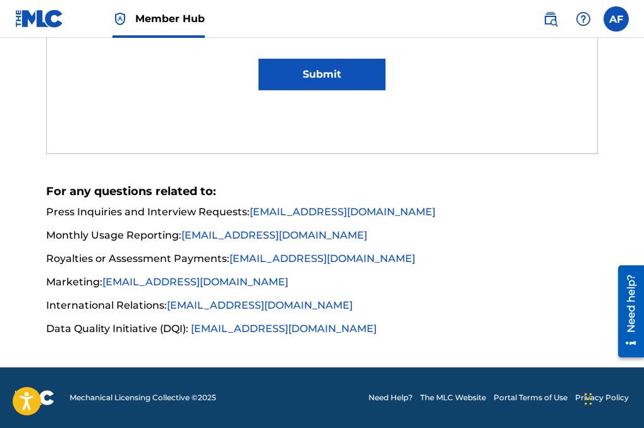
click at [354, 69] on input "Submit" at bounding box center [321, 75] width 127 height 32
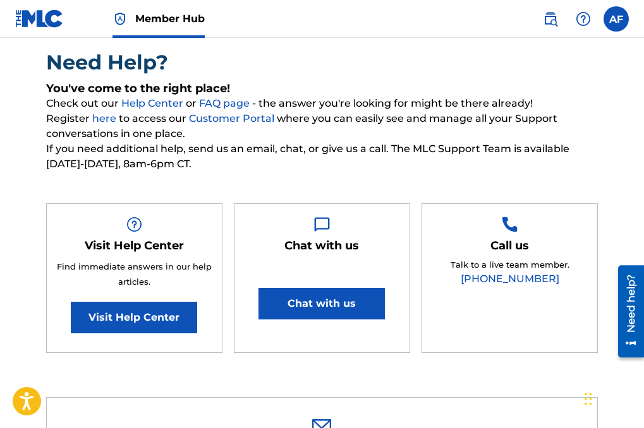
scroll to position [99, 0]
